Goal: Task Accomplishment & Management: Complete application form

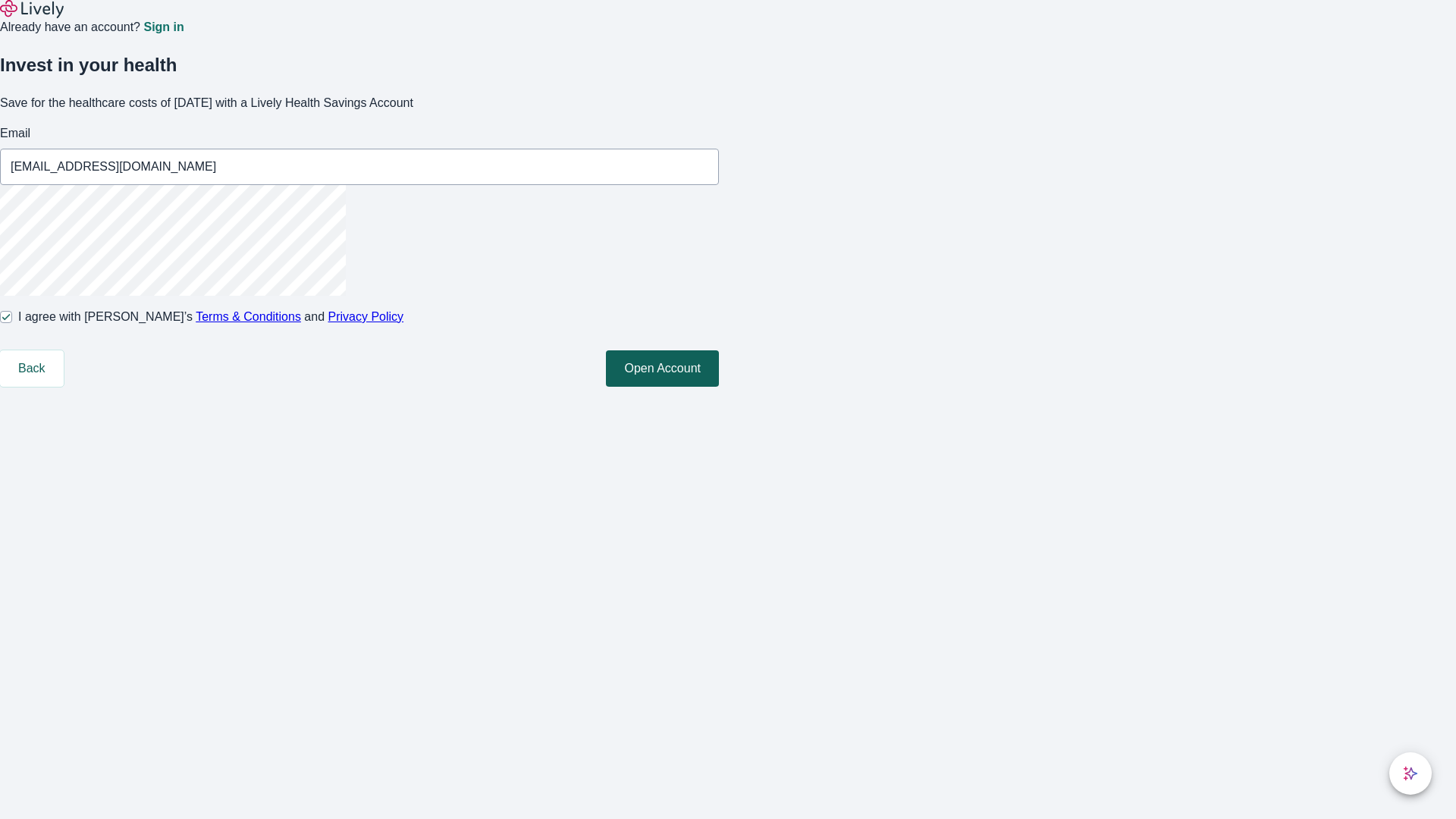
click at [719, 387] on button "Open Account" at bounding box center [662, 368] width 113 height 36
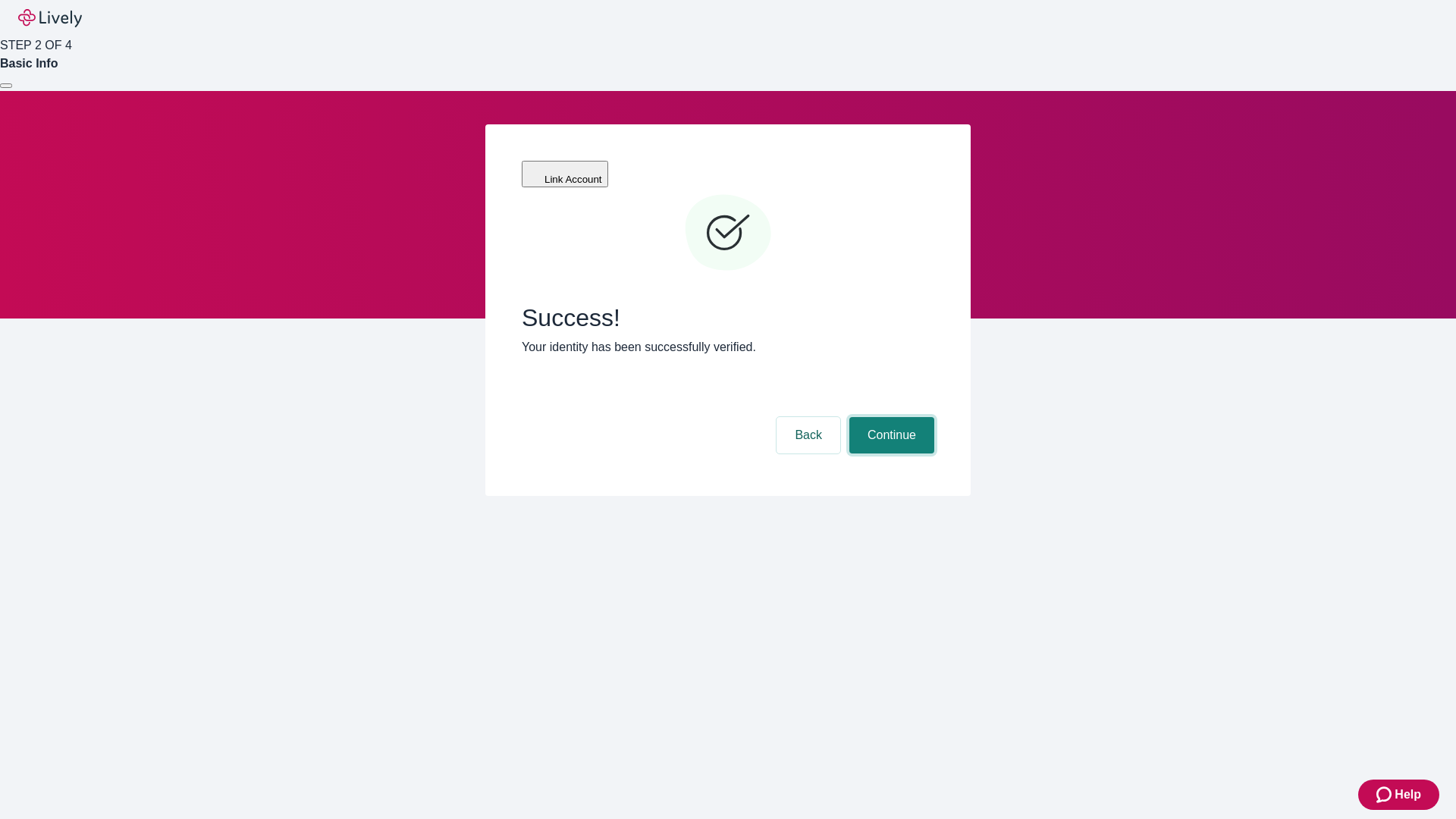
click at [889, 417] on button "Continue" at bounding box center [891, 435] width 85 height 36
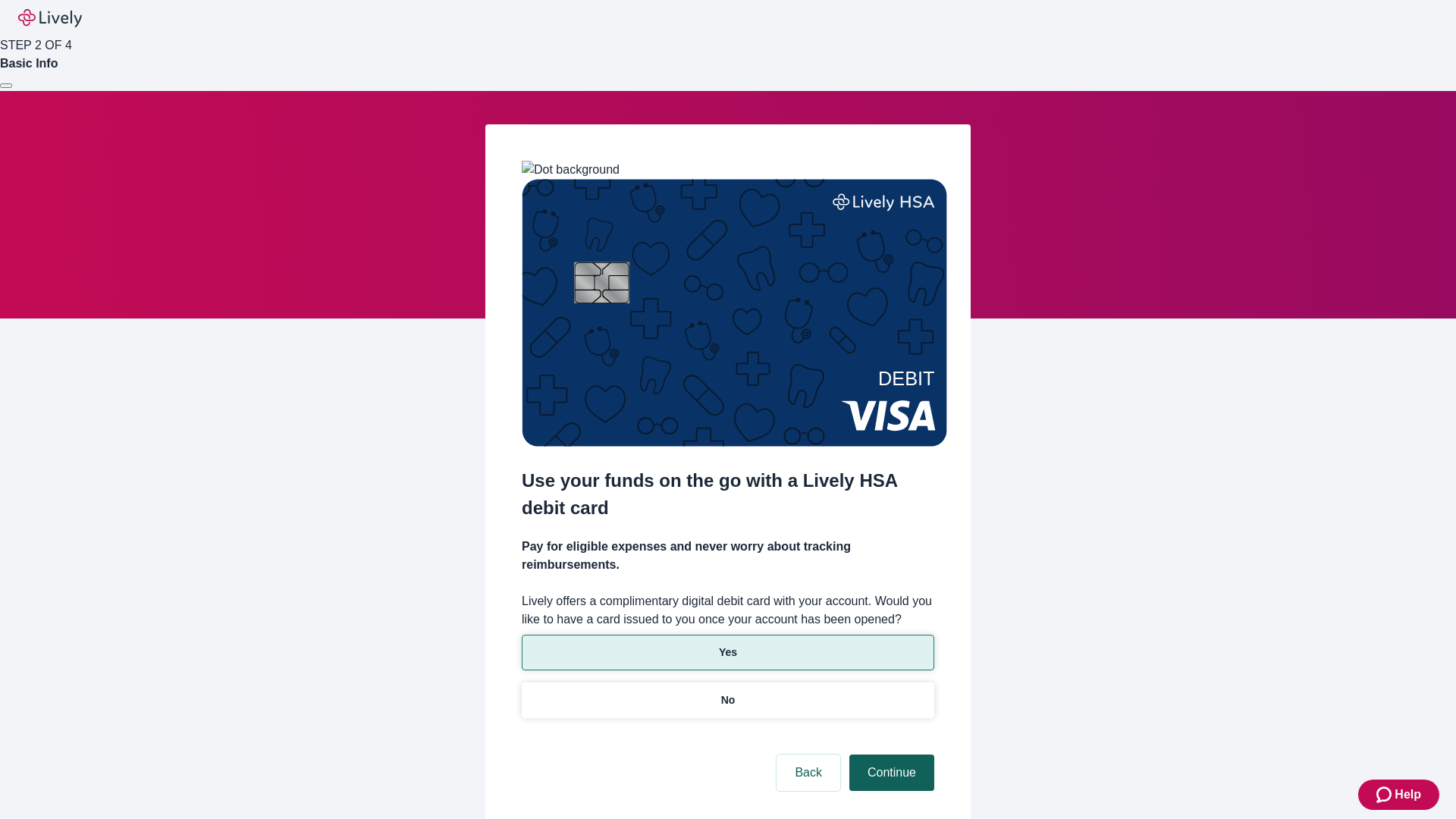
click at [727, 692] on p "No" at bounding box center [729, 700] width 15 height 16
click at [889, 754] on button "Continue" at bounding box center [891, 772] width 85 height 36
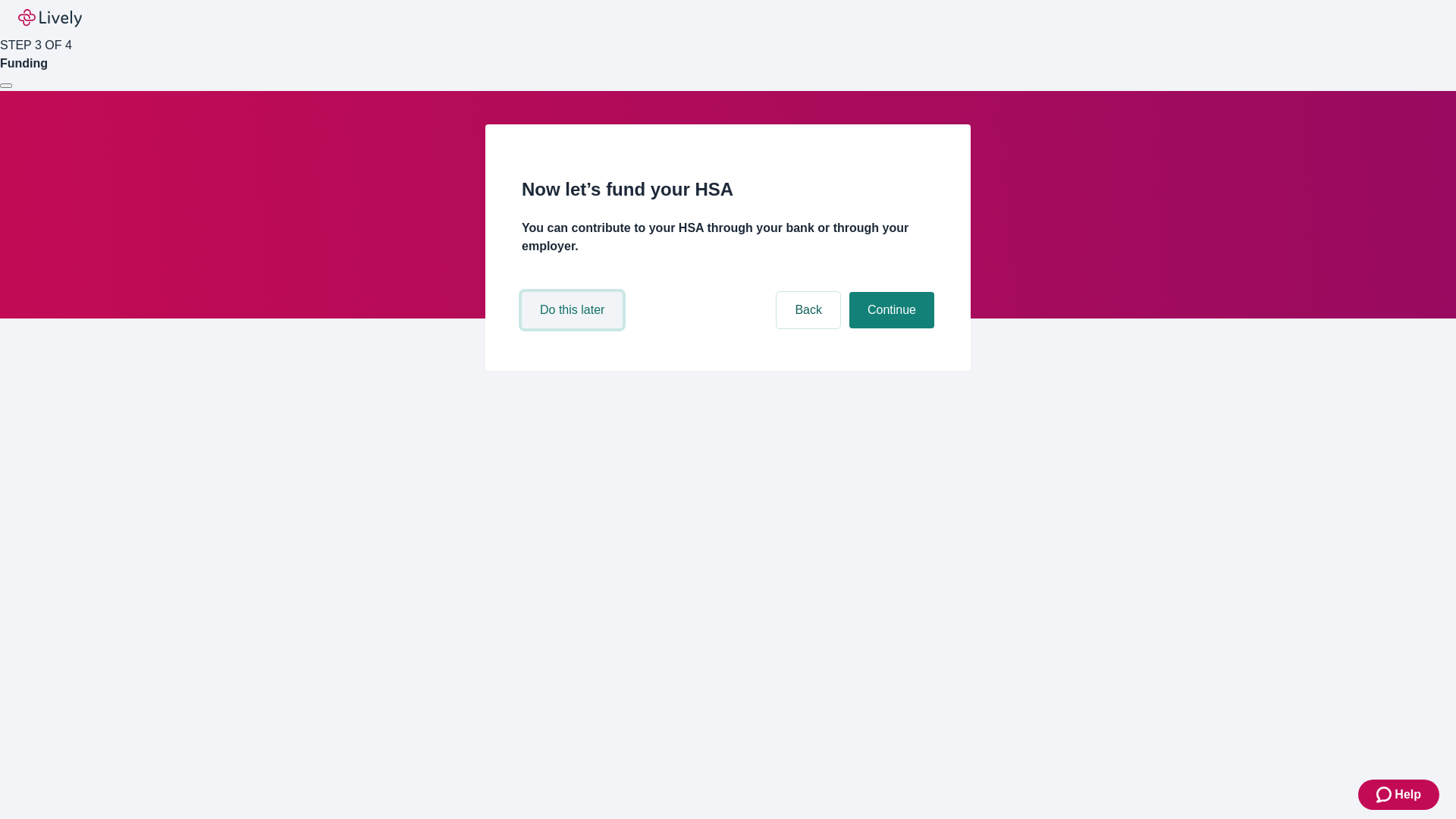
click at [574, 328] on button "Do this later" at bounding box center [572, 310] width 101 height 36
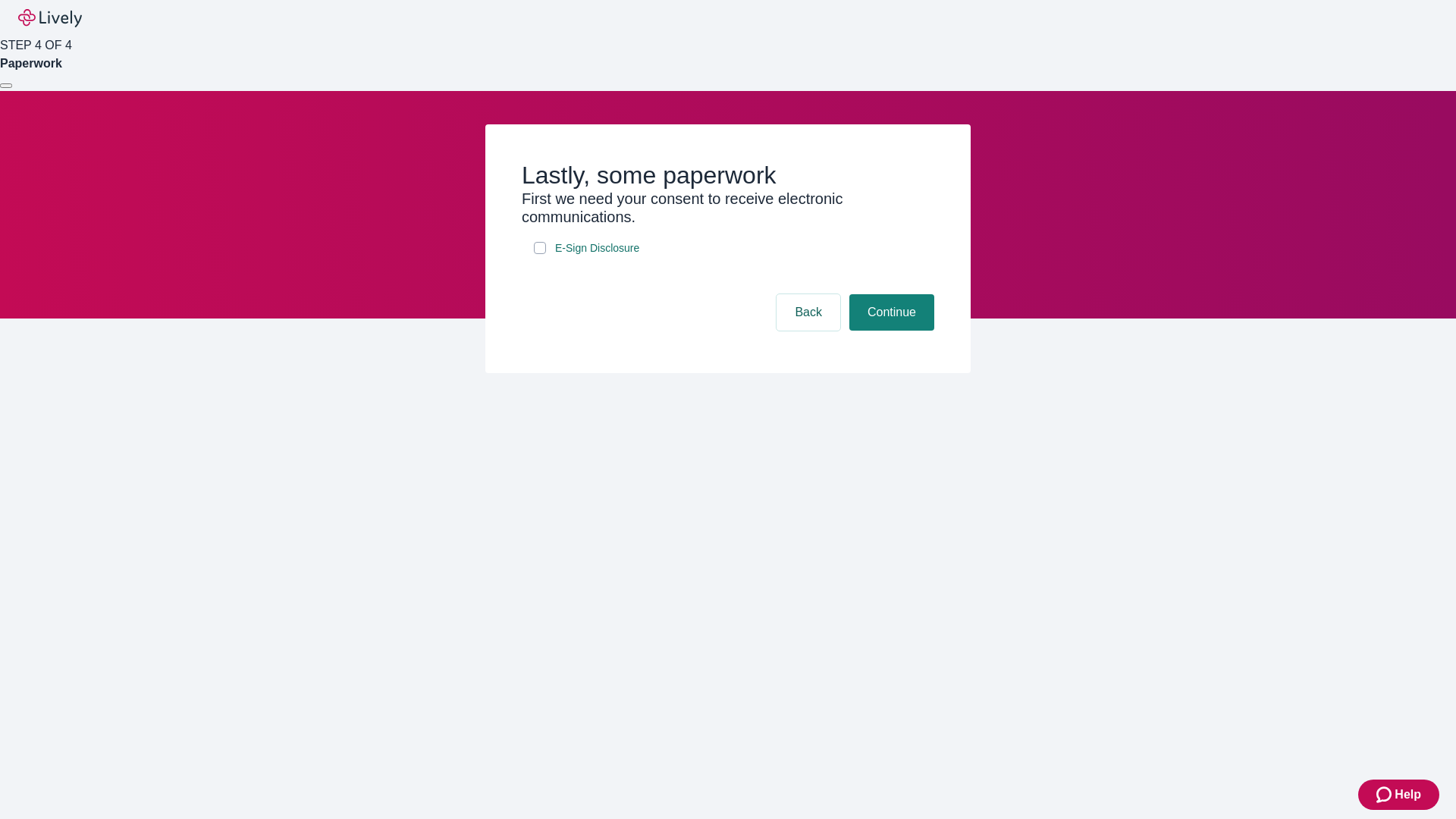
click at [540, 254] on input "E-Sign Disclosure" at bounding box center [539, 247] width 12 height 12
checkbox input "true"
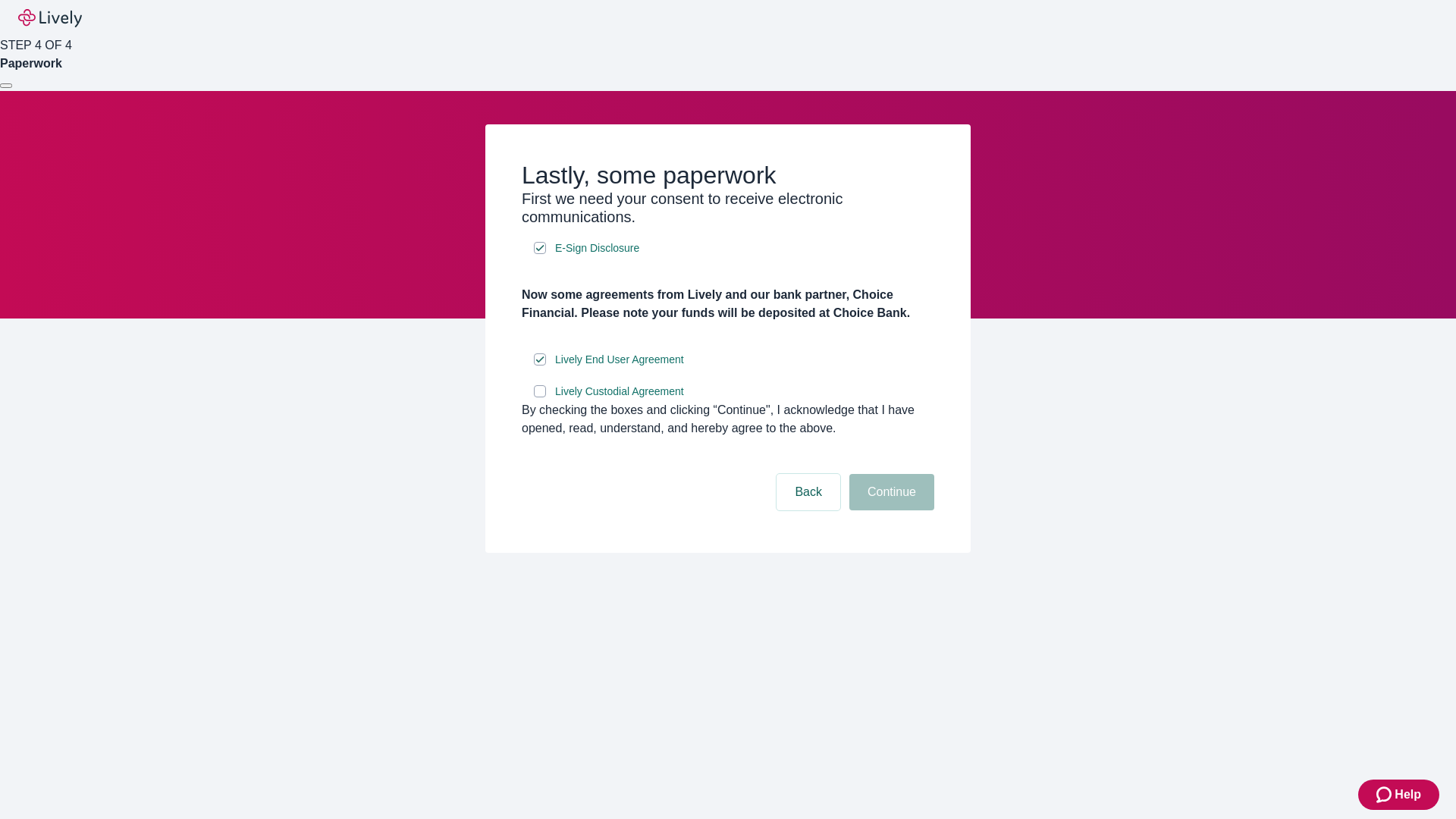
click at [540, 398] on input "Lively Custodial Agreement" at bounding box center [539, 390] width 12 height 12
checkbox input "true"
click at [889, 511] on button "Continue" at bounding box center [891, 492] width 85 height 36
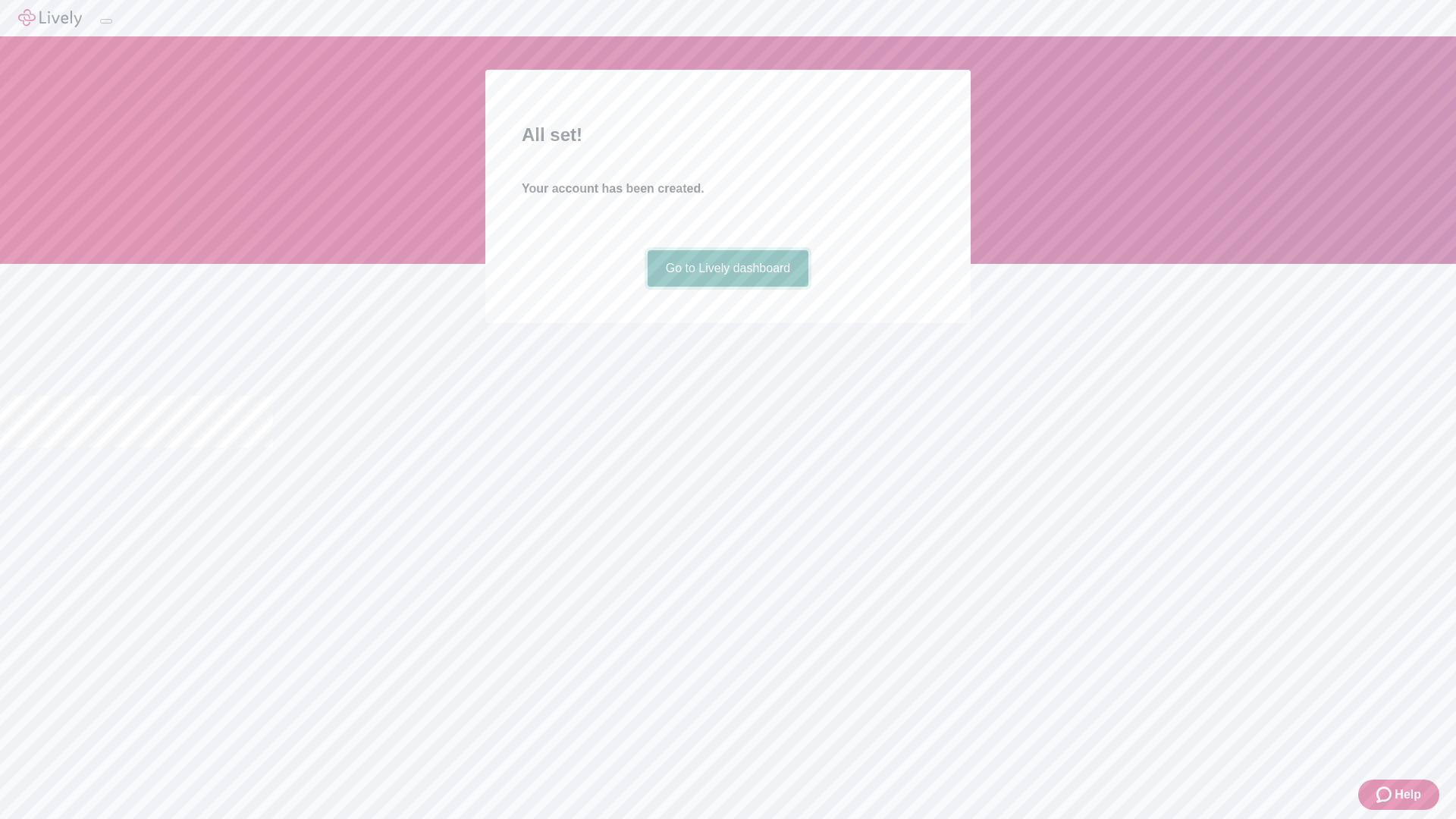
click at [727, 286] on link "Go to Lively dashboard" at bounding box center [728, 268] width 161 height 36
